Goal: Information Seeking & Learning: Learn about a topic

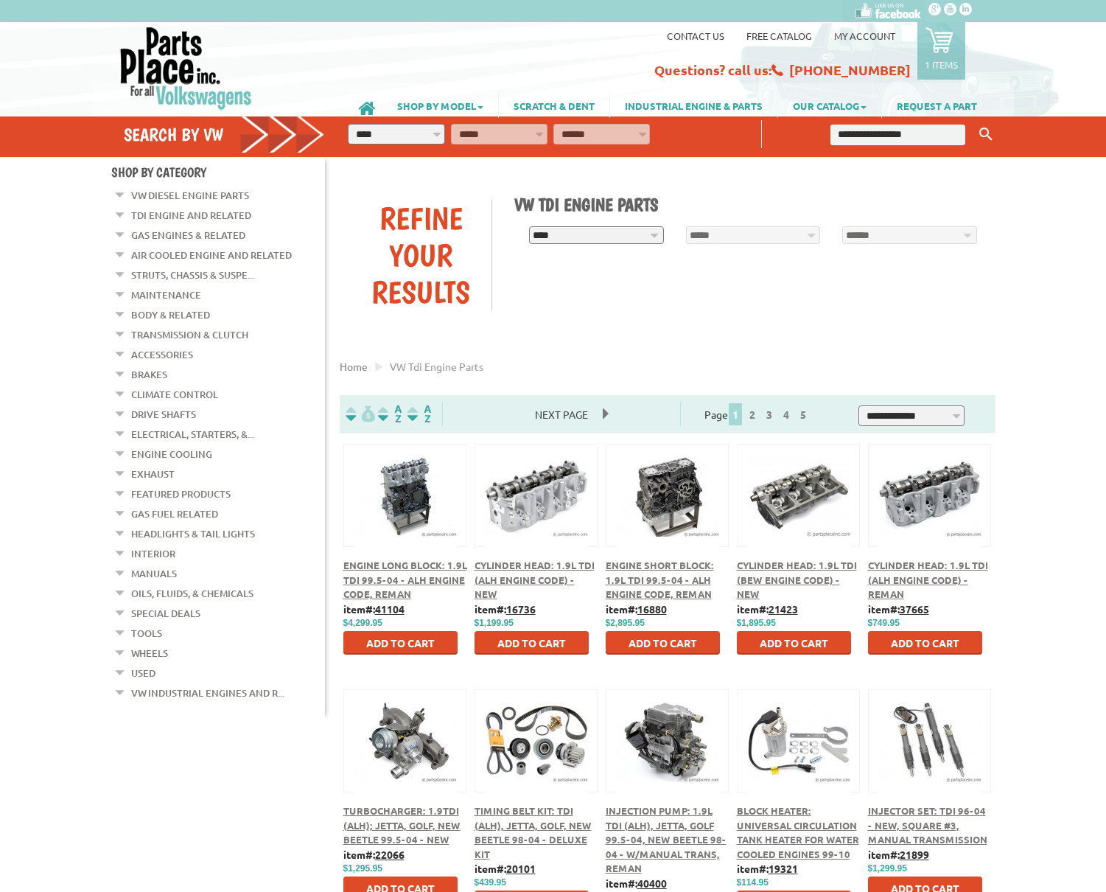
click at [196, 192] on link "VW Diesel Engine Parts" at bounding box center [190, 195] width 118 height 19
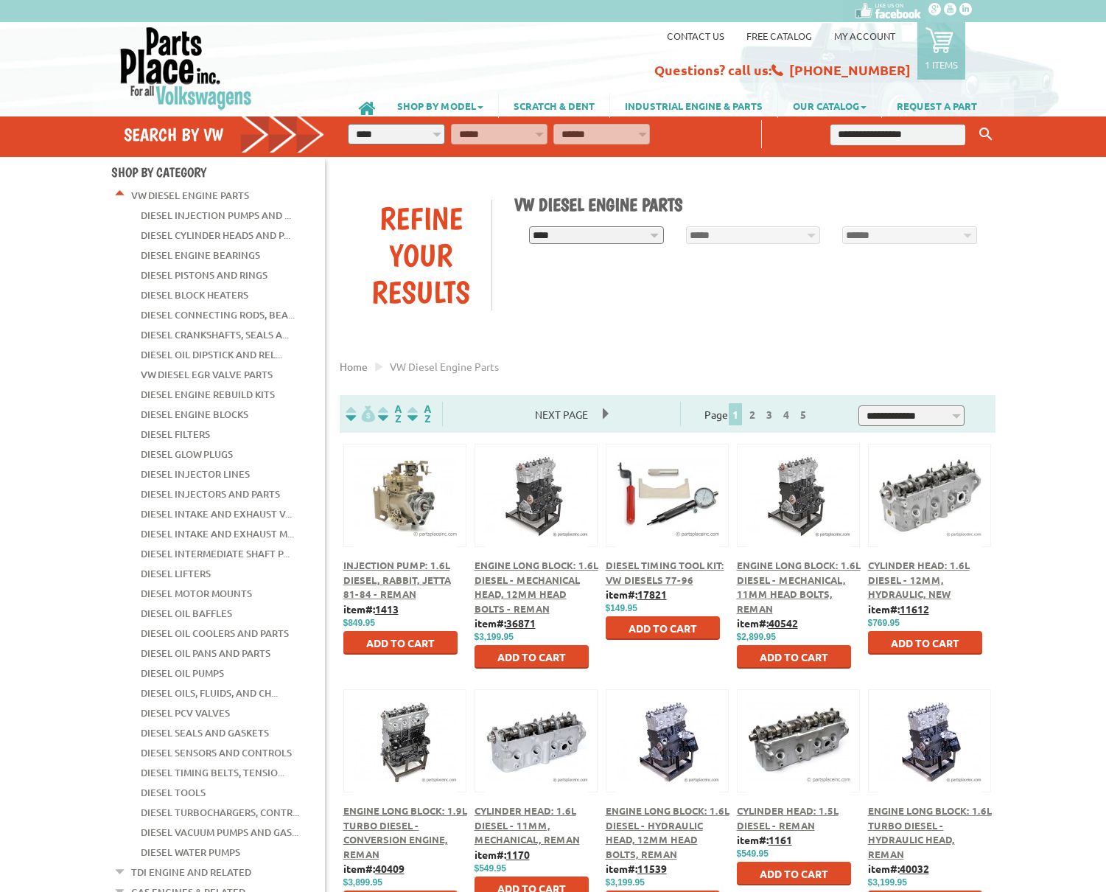
click at [119, 196] on em at bounding box center [120, 191] width 14 height 15
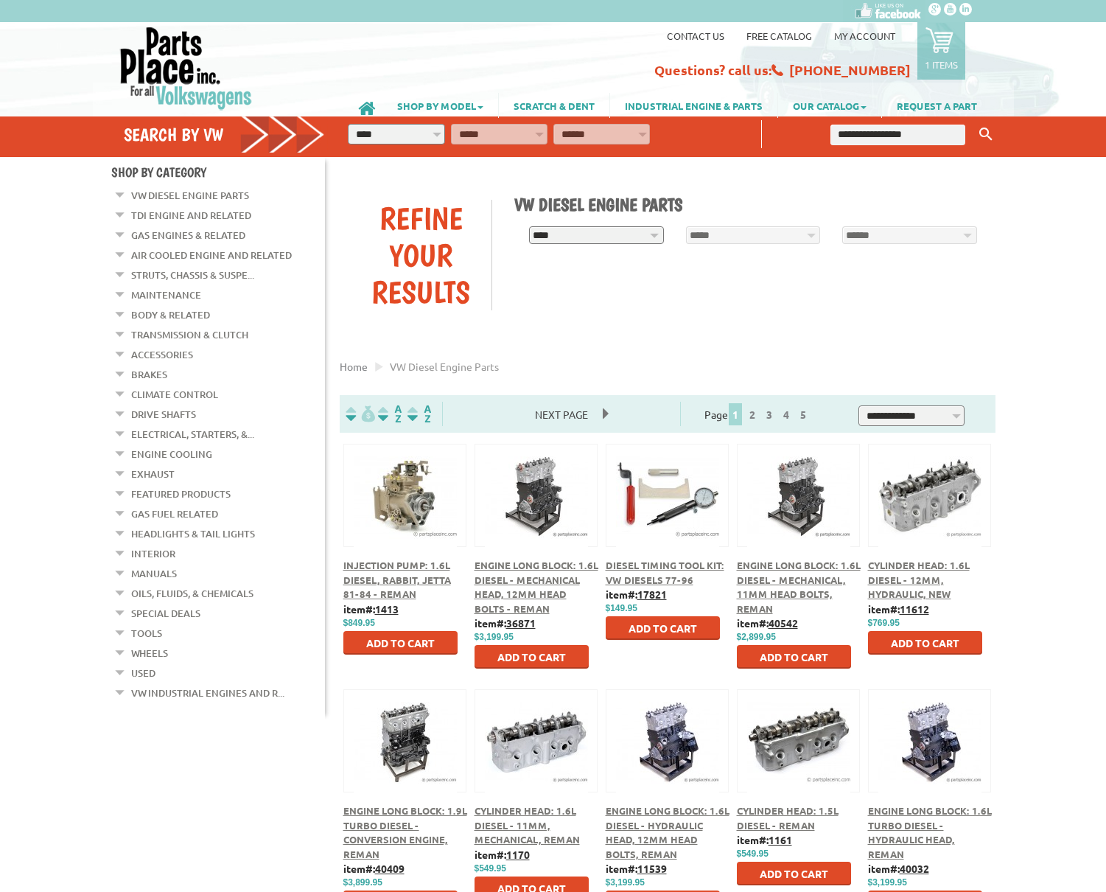
click at [183, 216] on link "TDI Engine and Related" at bounding box center [191, 215] width 120 height 19
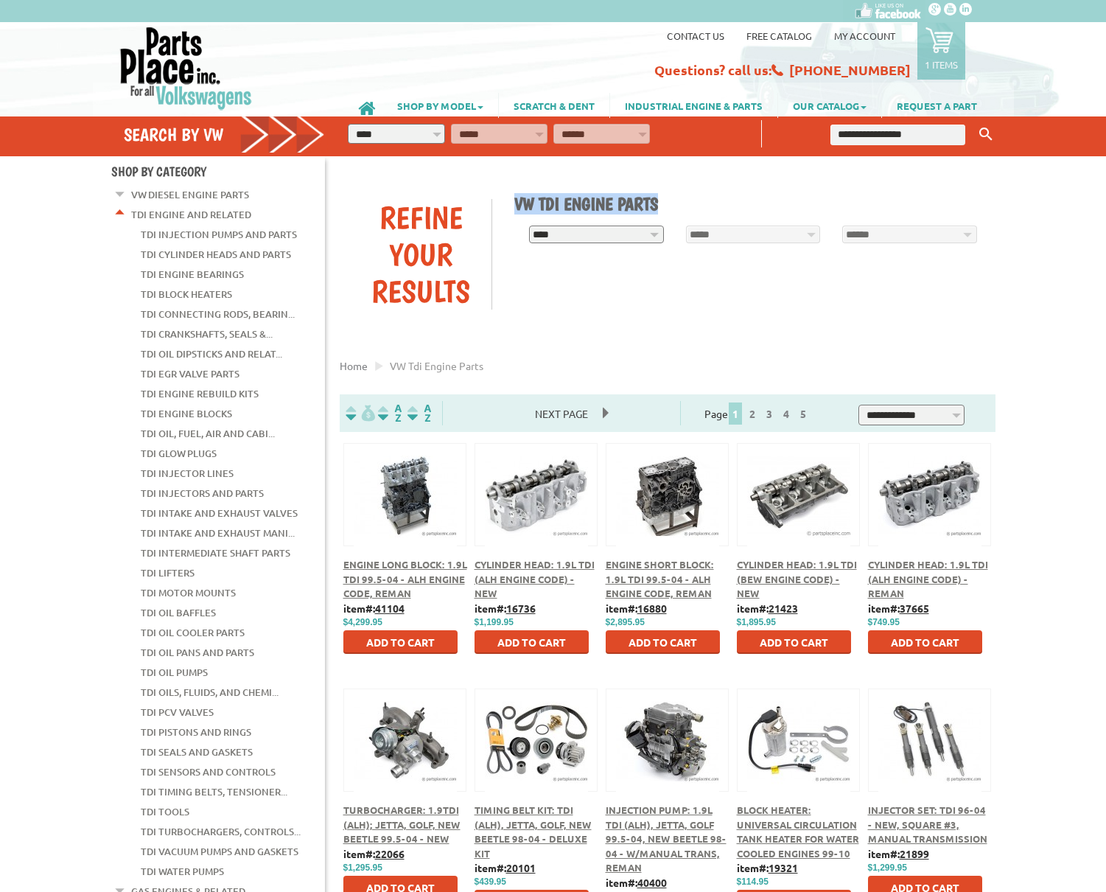
drag, startPoint x: 661, startPoint y: 206, endPoint x: 506, endPoint y: 203, distance: 155.5
click at [506, 203] on div "**********" at bounding box center [749, 213] width 492 height 70
copy h1 "VW TDI Engine Parts"
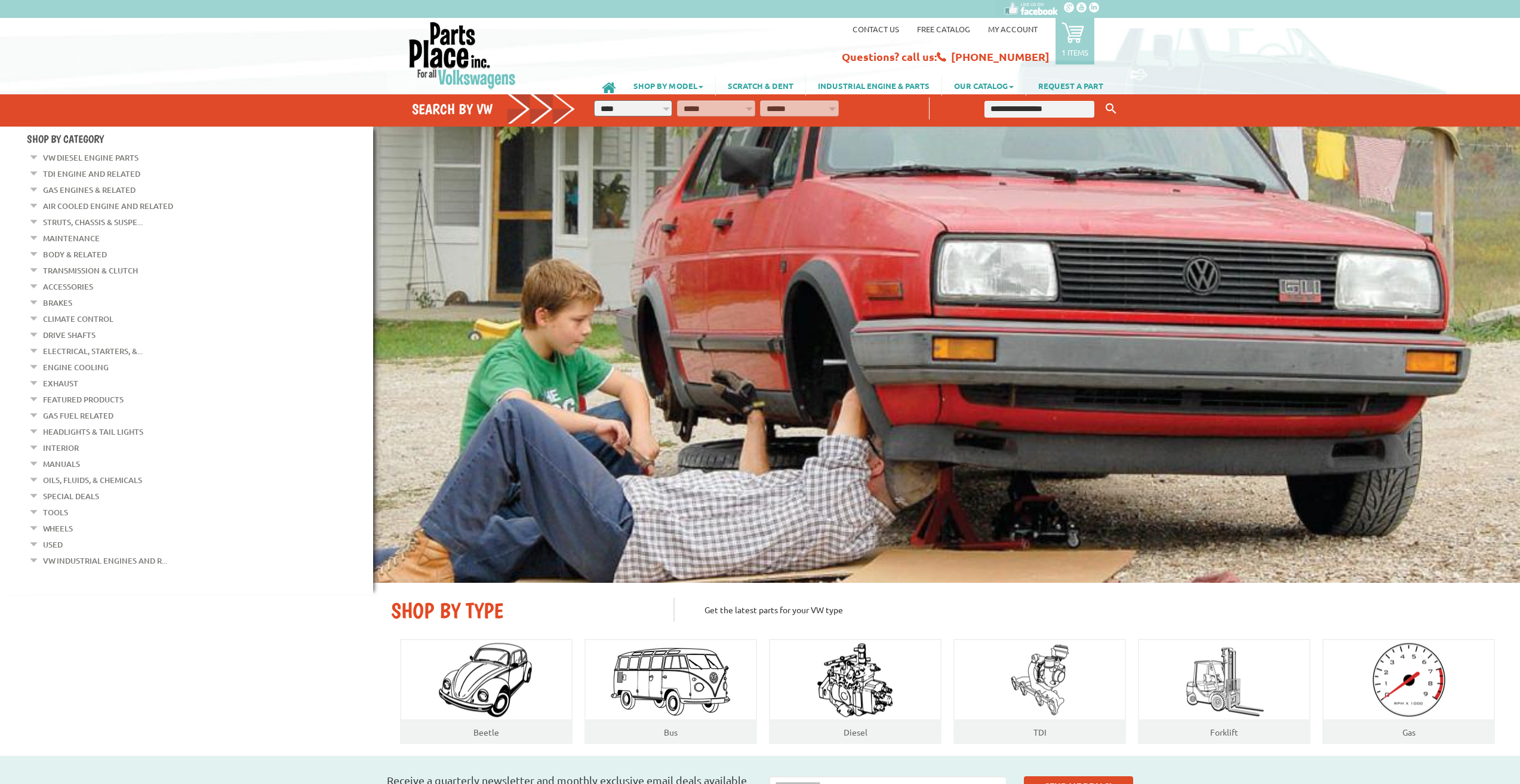
click at [98, 155] on link "VW Diesel Engine Parts" at bounding box center [91, 157] width 96 height 15
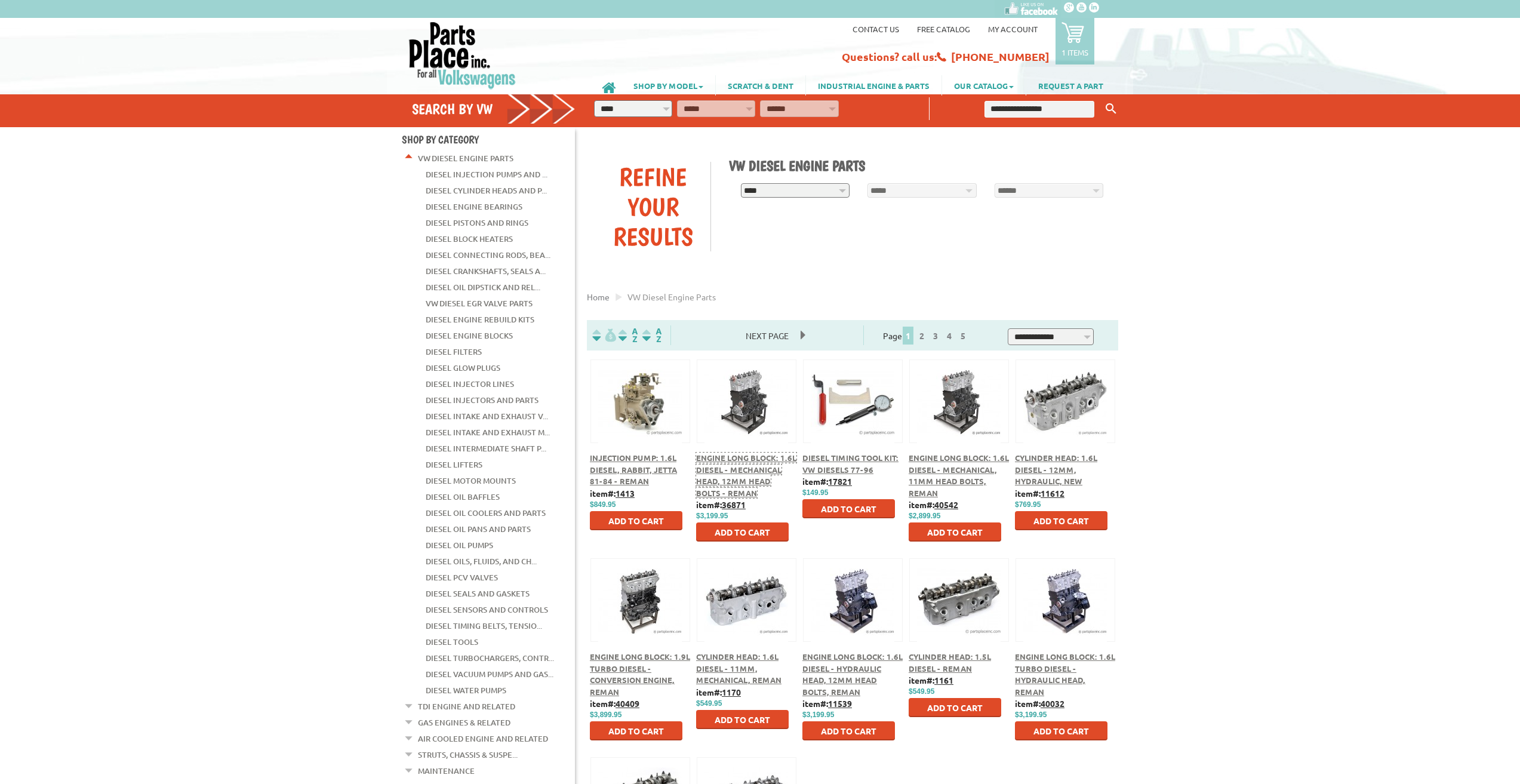
click at [715, 453] on div "Engine Long Block: 1.6L Diesel - Mechanical Head, 12mm Head Bolts - Reman" at bounding box center [746, 475] width 100 height 46
drag, startPoint x: 750, startPoint y: 505, endPoint x: 725, endPoint y: 505, distance: 25.0
click at [725, 505] on div "Engine Long Block: 1.6L Diesel - Mechanical Head, 12mm Head Bolts - Reman item#…" at bounding box center [746, 496] width 100 height 90
copy u "36871"
